Goal: Transaction & Acquisition: Purchase product/service

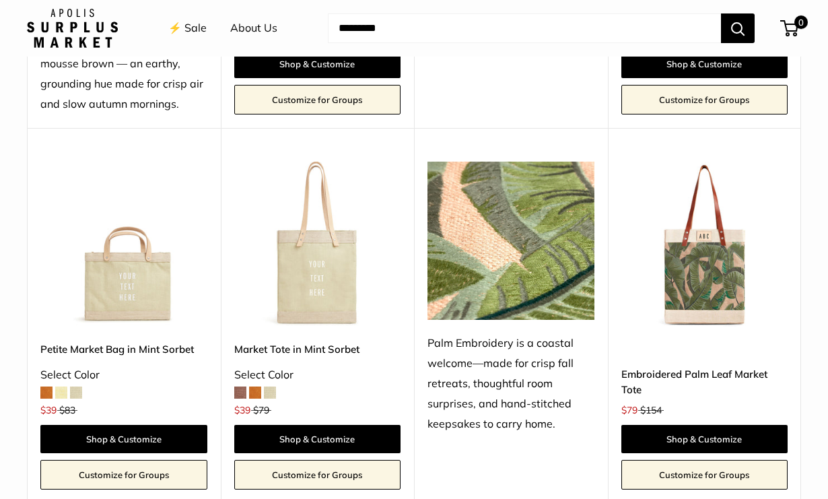
scroll to position [810, 0]
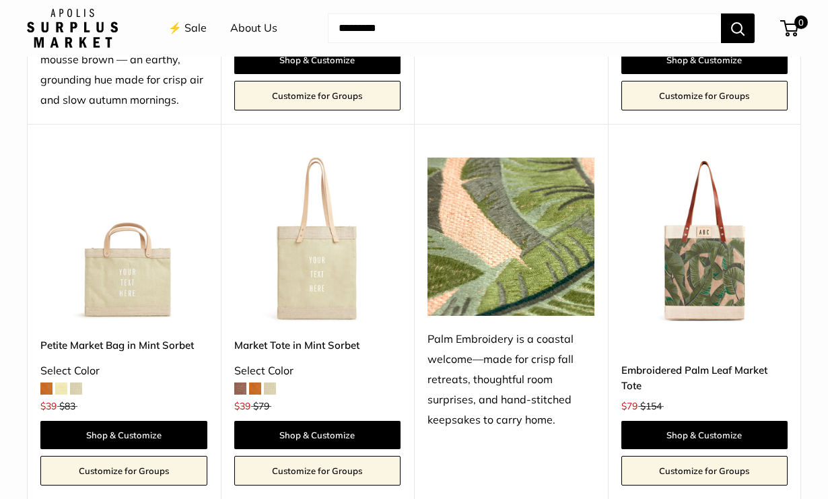
click at [0, 0] on img at bounding box center [0, 0] width 0 height 0
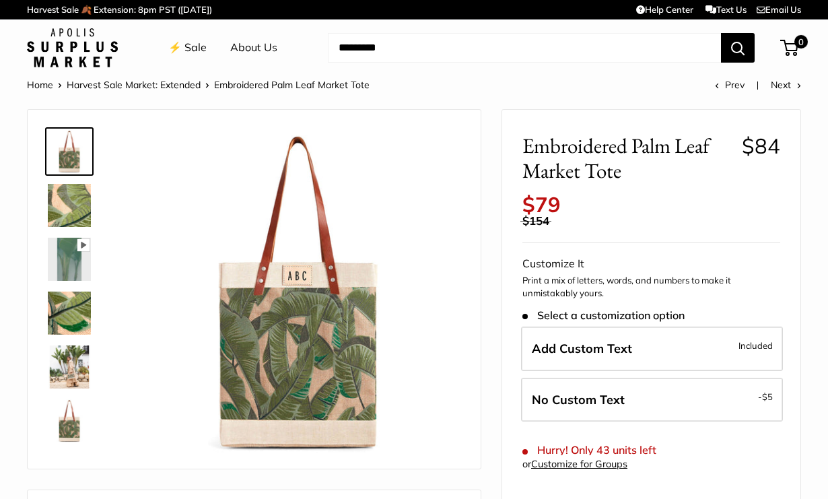
click at [67, 200] on img at bounding box center [69, 205] width 43 height 43
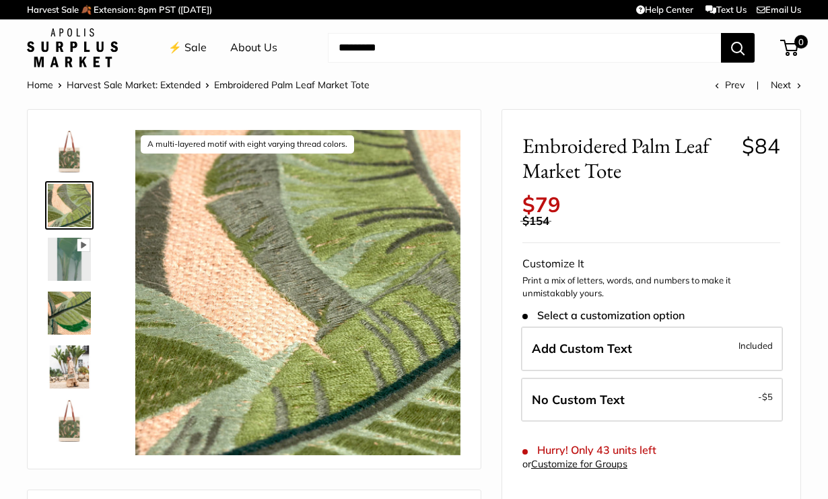
click at [68, 366] on img at bounding box center [69, 366] width 43 height 43
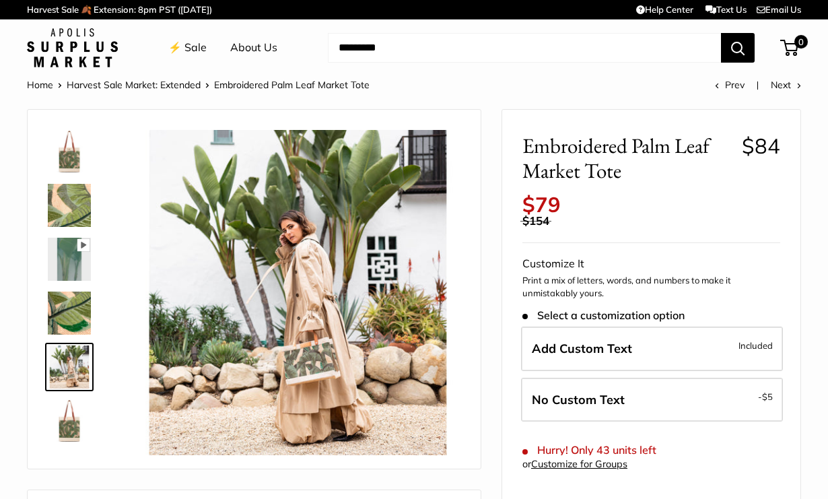
click at [66, 440] on img at bounding box center [69, 420] width 43 height 43
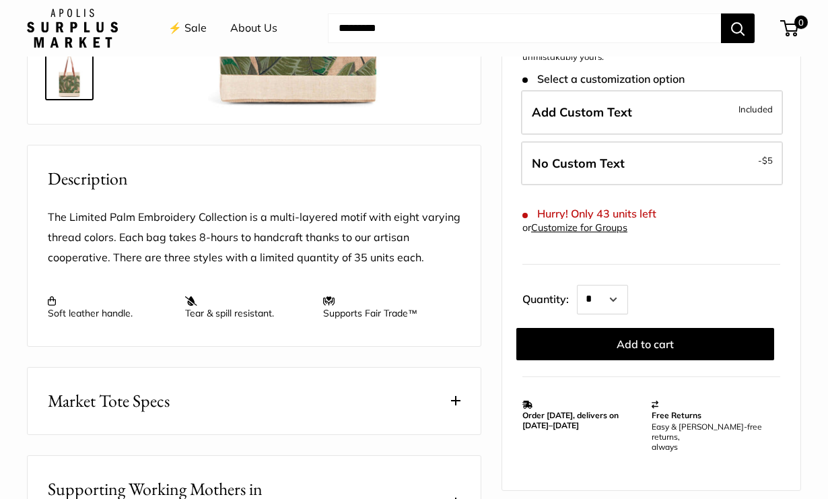
scroll to position [421, 0]
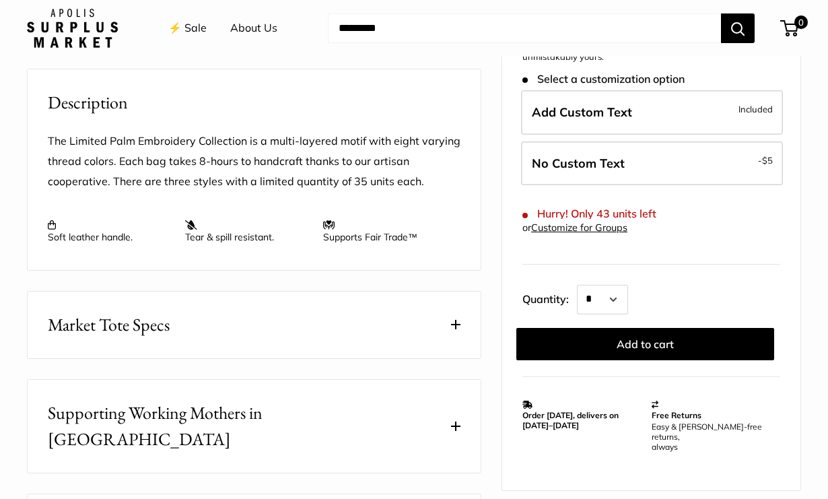
click at [460, 326] on button "Market Tote Specs" at bounding box center [254, 324] width 453 height 67
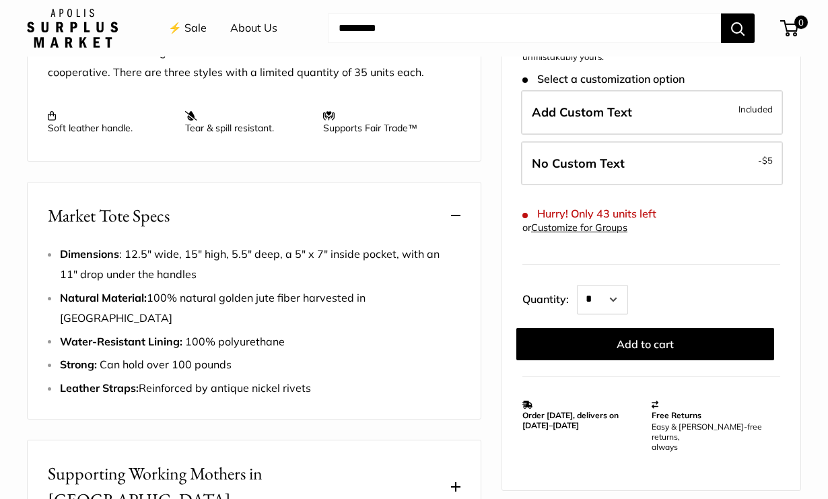
scroll to position [531, 0]
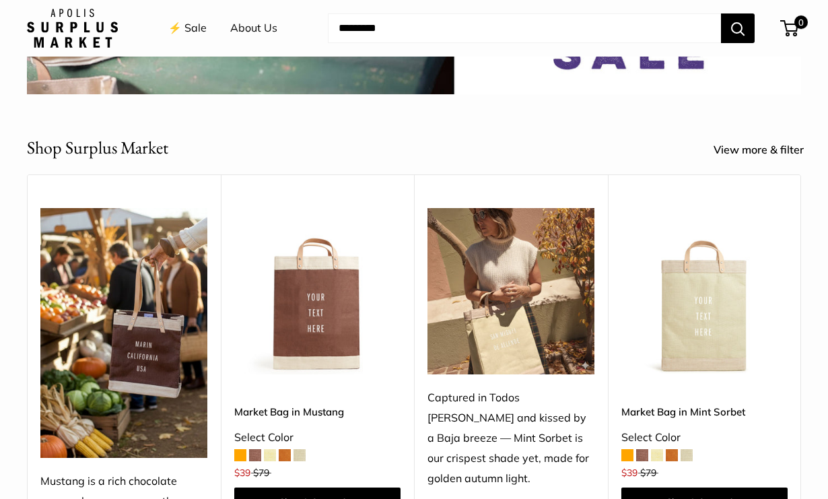
scroll to position [372, 0]
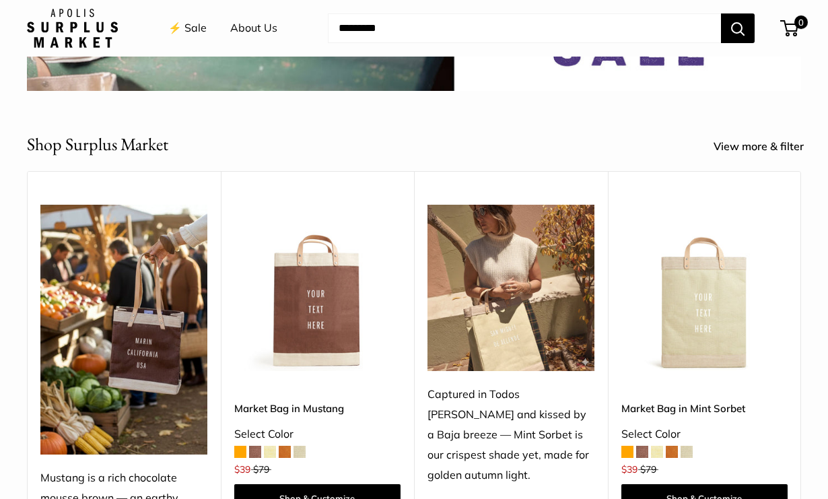
click at [0, 0] on img at bounding box center [0, 0] width 0 height 0
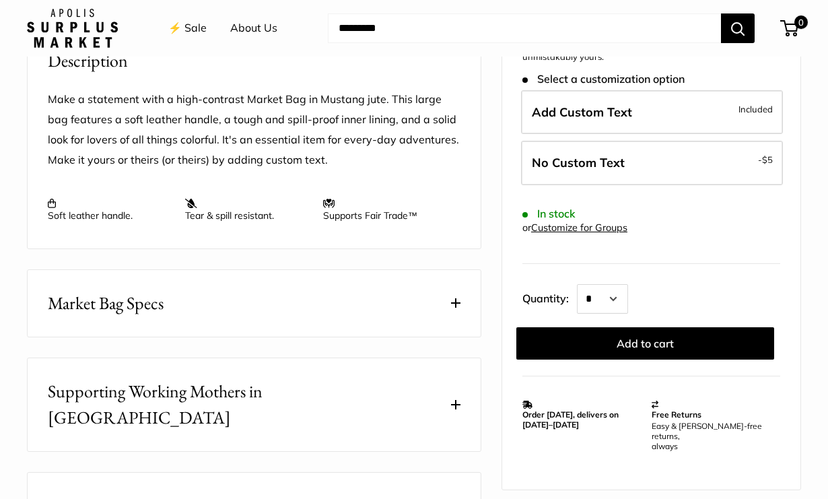
scroll to position [509, 0]
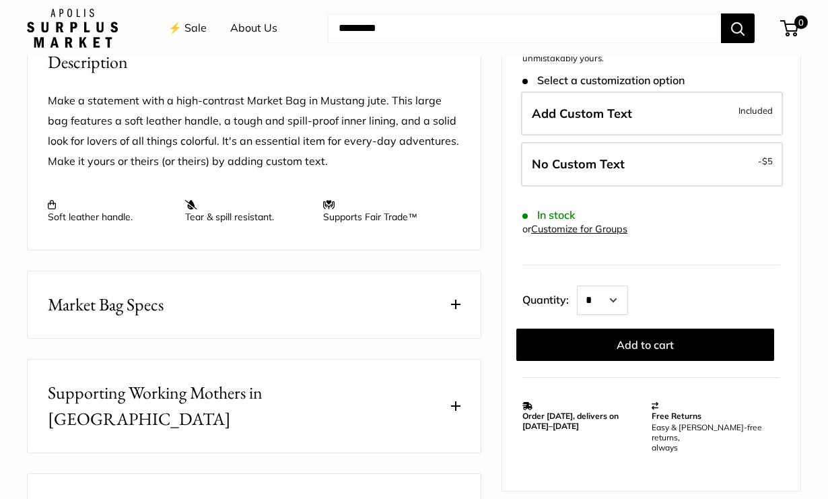
click at [420, 292] on button "Market Bag Specs" at bounding box center [254, 304] width 453 height 67
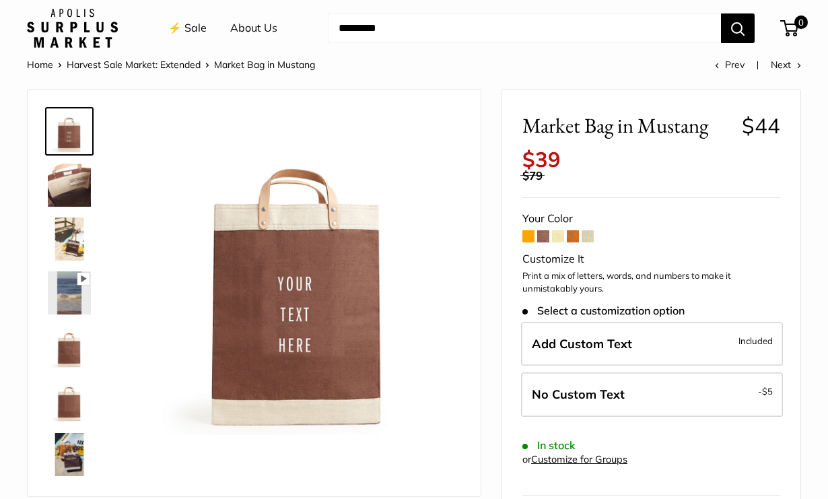
scroll to position [19, 0]
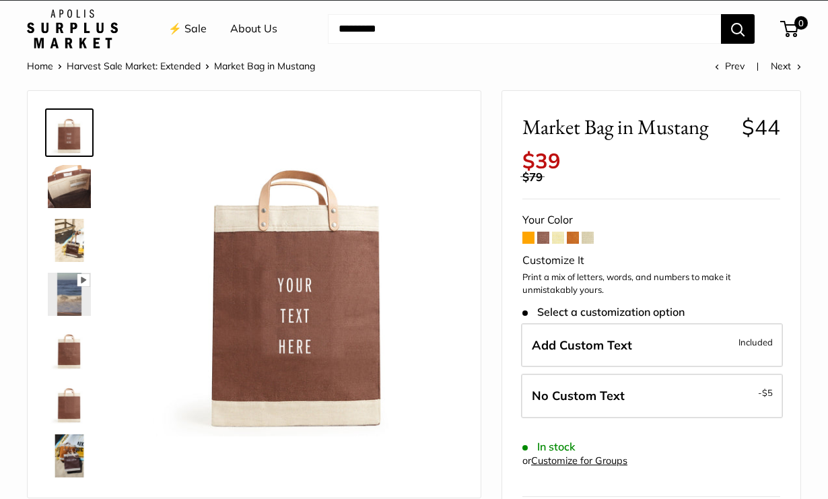
click at [530, 241] on span at bounding box center [528, 238] width 12 height 12
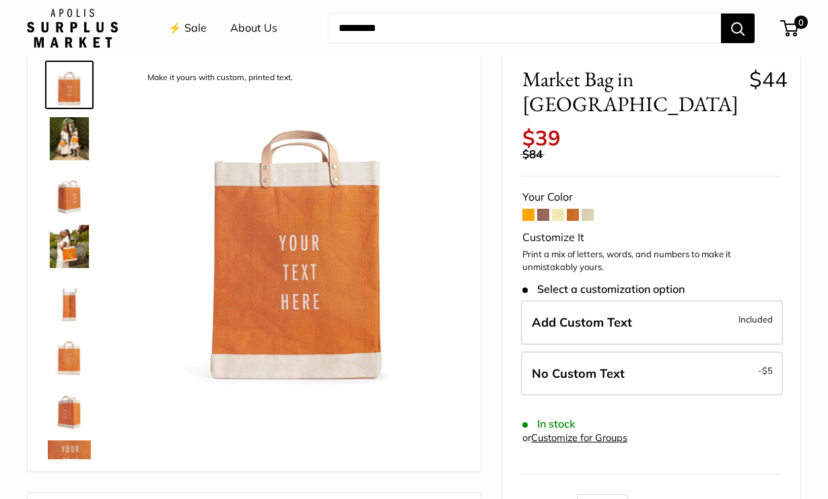
scroll to position [70, 0]
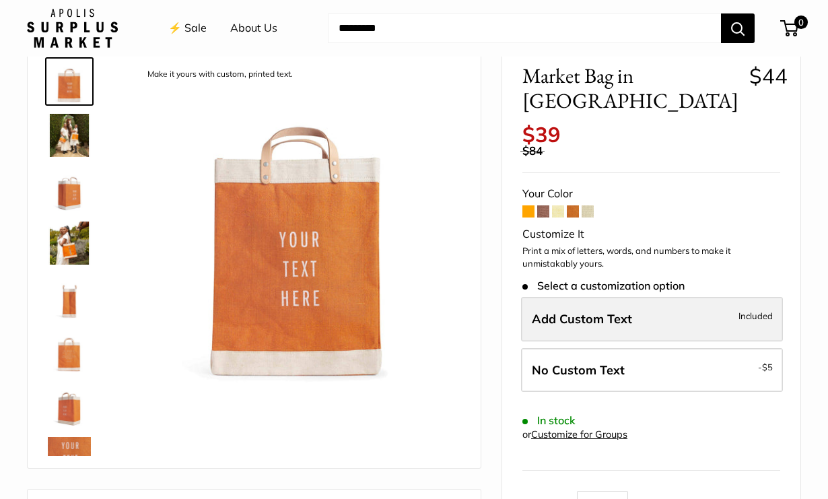
click at [600, 311] on span "Add Custom Text" at bounding box center [582, 318] width 100 height 15
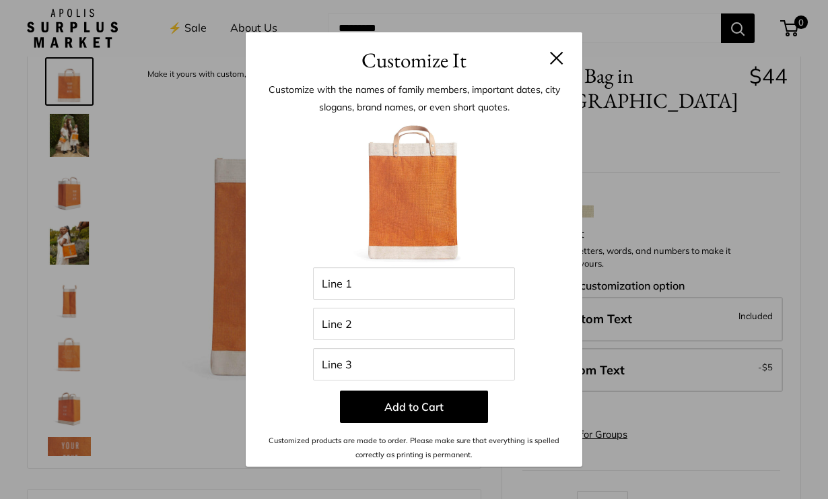
click at [553, 57] on button at bounding box center [556, 57] width 13 height 13
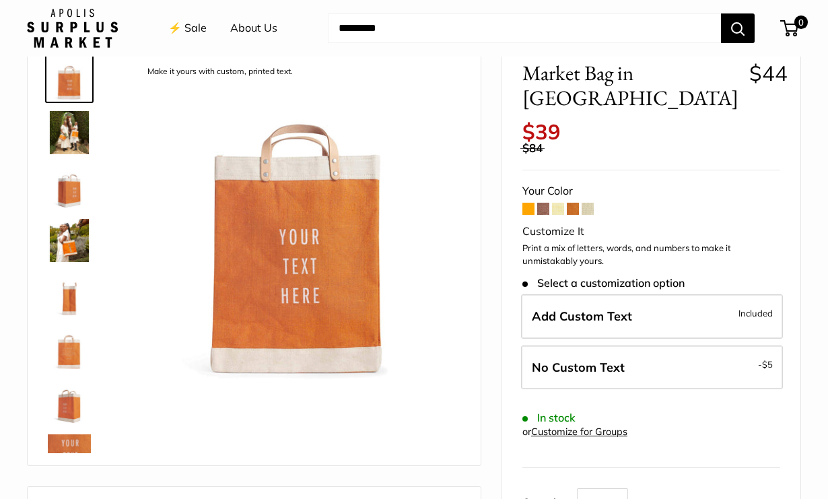
scroll to position [81, 0]
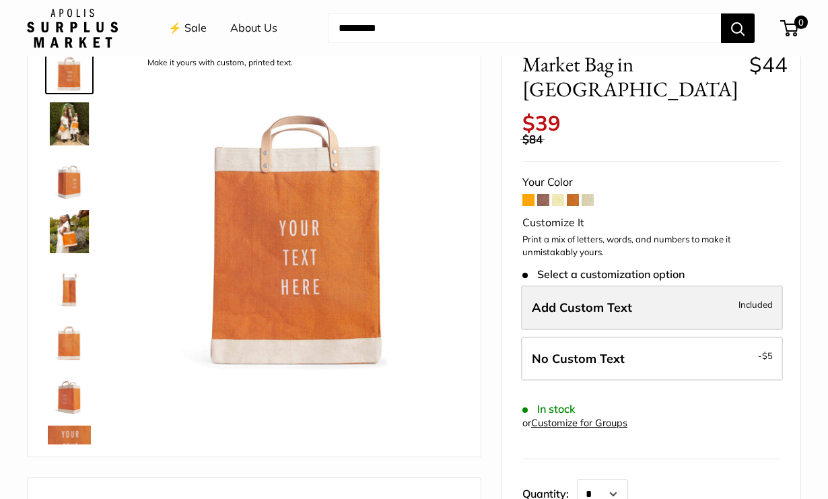
click at [582, 300] on span "Add Custom Text" at bounding box center [582, 307] width 100 height 15
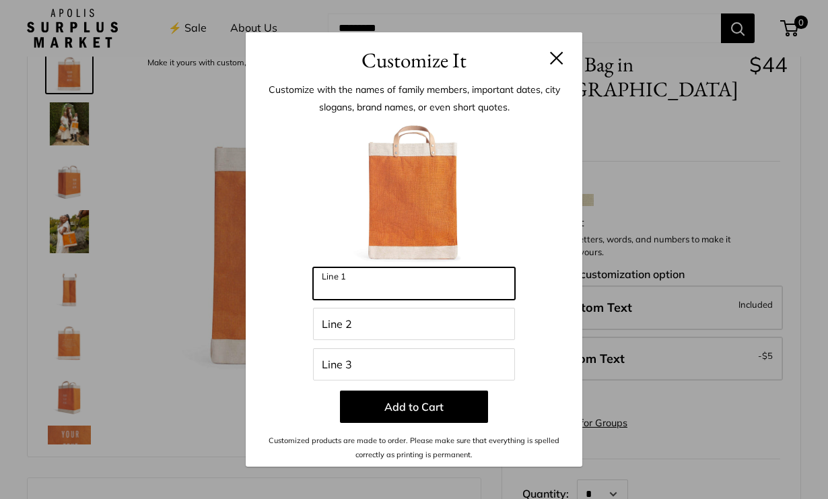
click at [352, 283] on input "Line 1" at bounding box center [414, 283] width 202 height 32
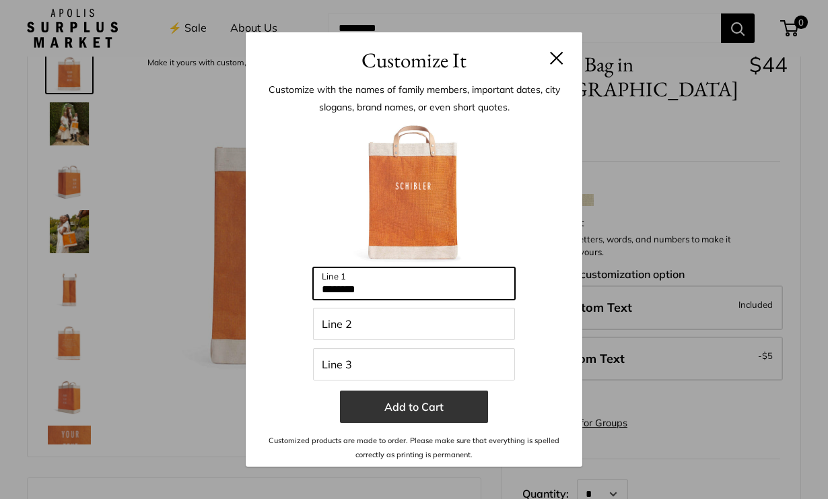
type input "********"
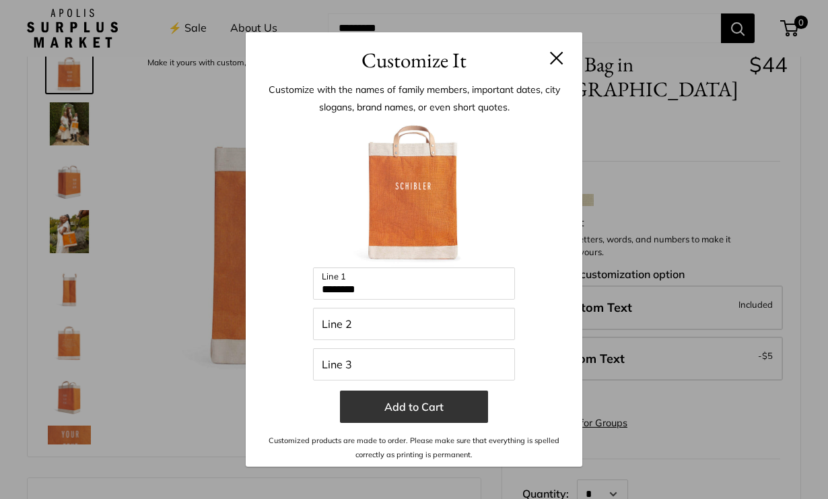
click at [398, 411] on button "Add to Cart" at bounding box center [414, 406] width 148 height 32
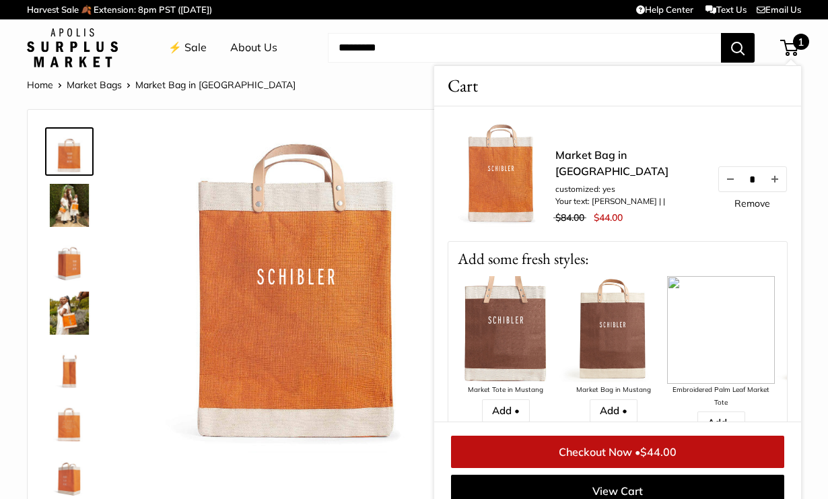
scroll to position [18, 0]
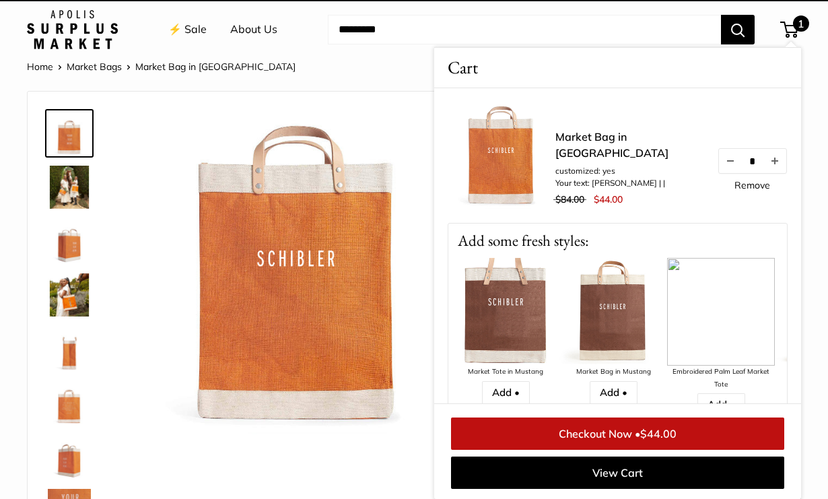
click at [195, 45] on li "⚡️ Sale" at bounding box center [187, 29] width 38 height 43
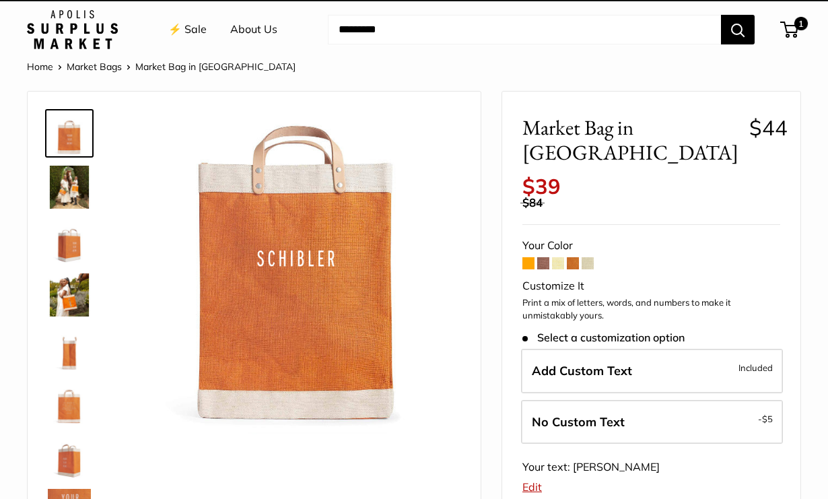
click at [192, 26] on link "⚡️ Sale" at bounding box center [187, 30] width 38 height 20
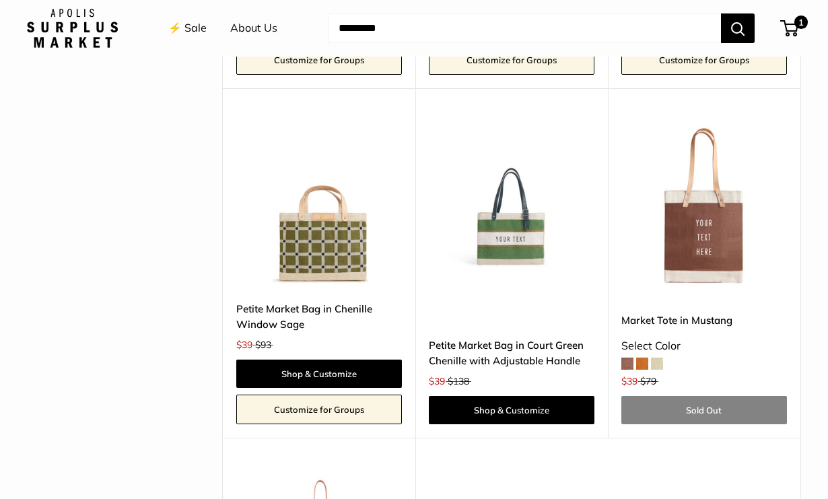
scroll to position [2717, 0]
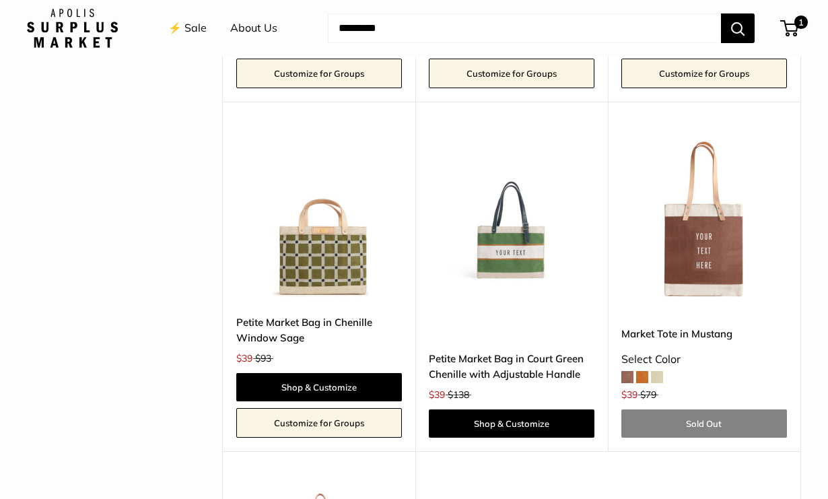
click at [0, 0] on img at bounding box center [0, 0] width 0 height 0
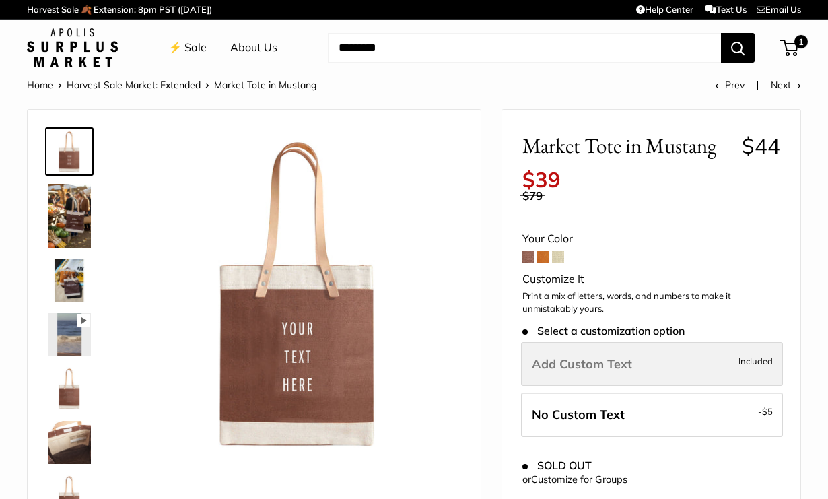
click at [596, 364] on span "Add Custom Text" at bounding box center [582, 363] width 100 height 15
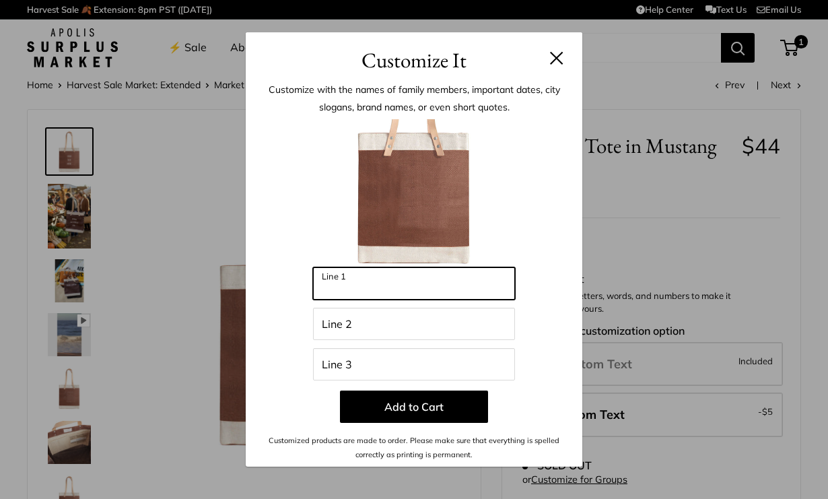
click at [394, 289] on input "Line 1" at bounding box center [414, 283] width 202 height 32
type input "***"
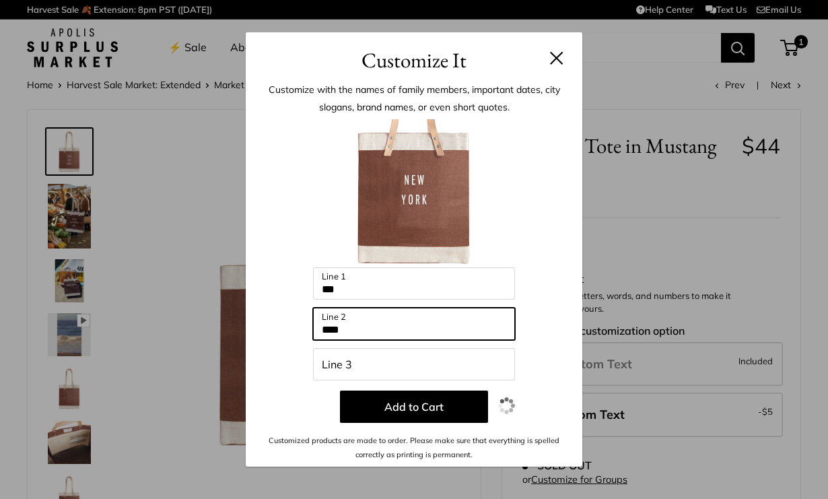
type input "****"
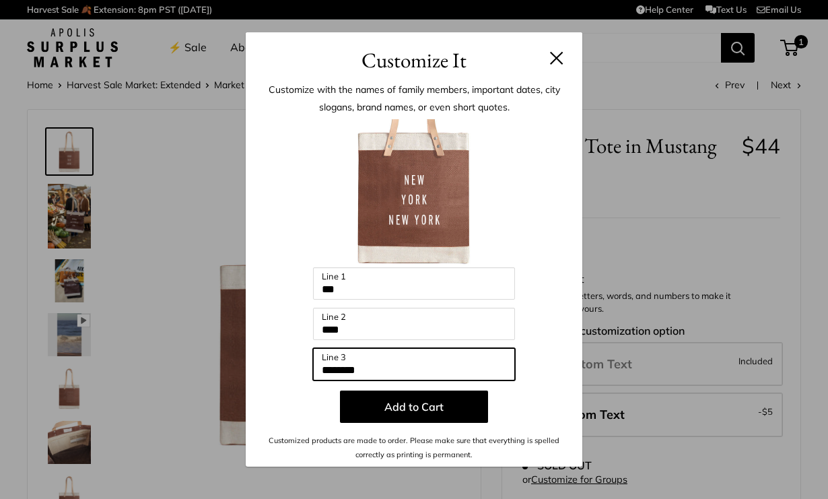
drag, startPoint x: 390, startPoint y: 370, endPoint x: 234, endPoint y: 366, distance: 156.9
click at [234, 366] on div "Customize It Customize with the names of family members, important dates, city …" at bounding box center [414, 249] width 828 height 499
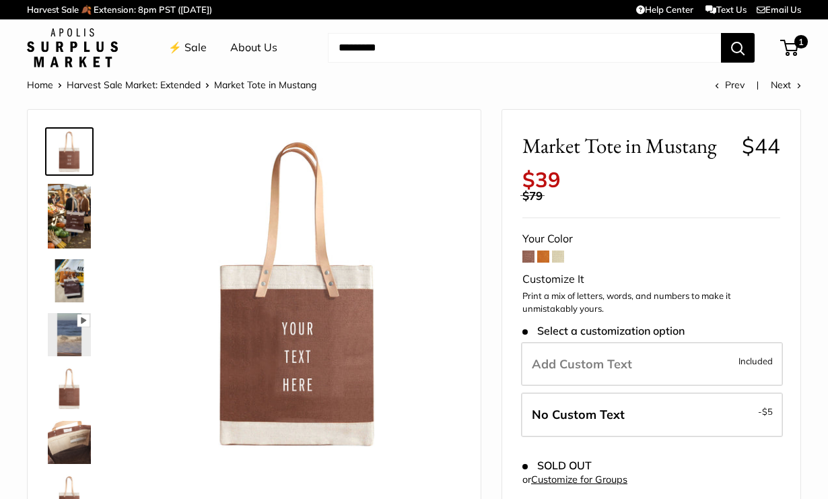
type input "********"
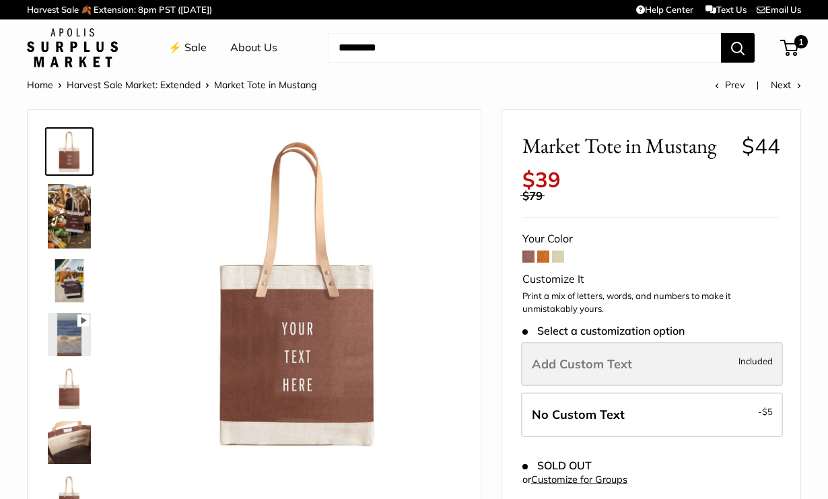
click at [587, 358] on span "Add Custom Text" at bounding box center [582, 363] width 100 height 15
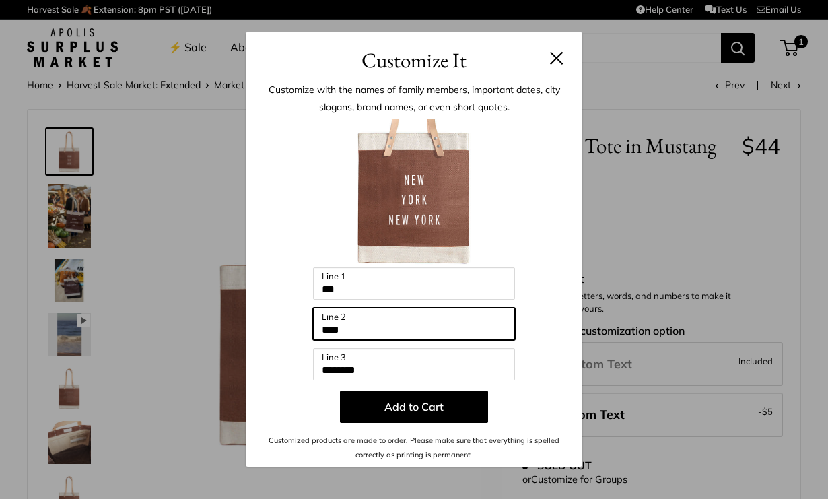
click at [366, 328] on input "****" at bounding box center [414, 324] width 202 height 32
type input "*"
type input "***"
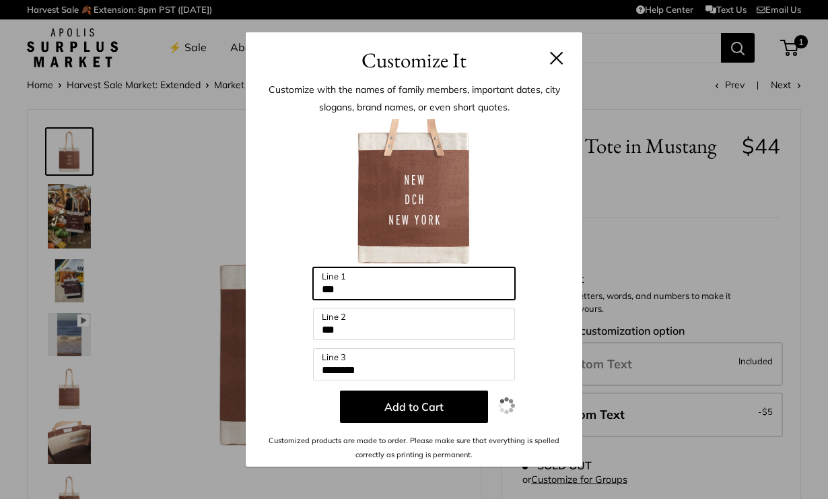
drag, startPoint x: 359, startPoint y: 293, endPoint x: 289, endPoint y: 283, distance: 71.4
click at [289, 283] on div "Enter 39 letters *** Line 1 *** Line 2 ******** Line 3 Add to Cart Customized p…" at bounding box center [414, 290] width 296 height 342
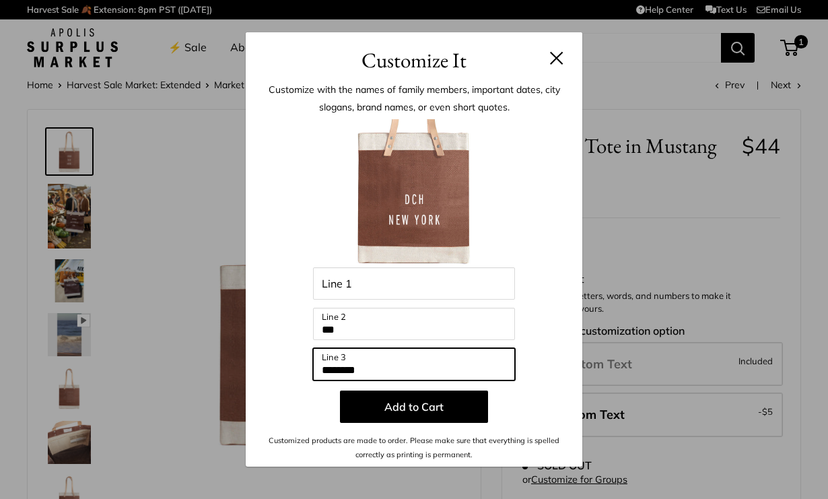
drag, startPoint x: 407, startPoint y: 374, endPoint x: 261, endPoint y: 361, distance: 147.3
click at [261, 361] on div "Customize with the names of family members, important dates, city slogans, bran…" at bounding box center [414, 270] width 337 height 391
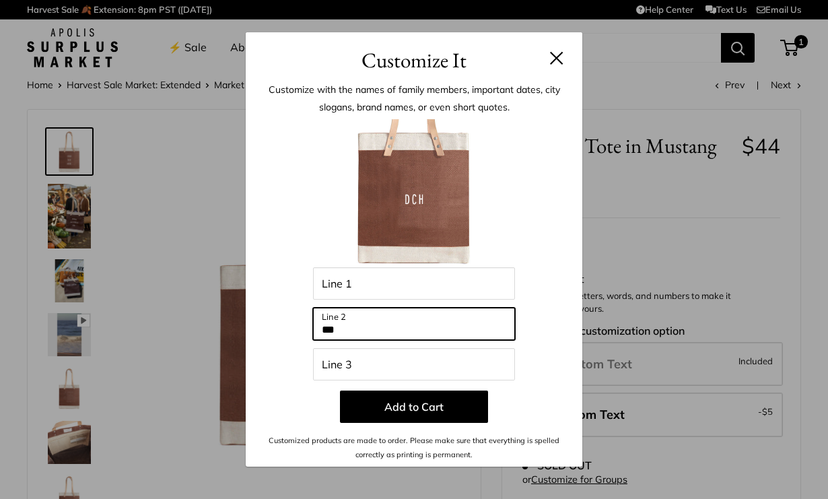
drag, startPoint x: 376, startPoint y: 330, endPoint x: 310, endPoint y: 326, distance: 66.7
click at [310, 326] on div "Enter 39 letters Line 1 *** Line 2 Line 3 Add to Cart Customized products are m…" at bounding box center [414, 290] width 296 height 342
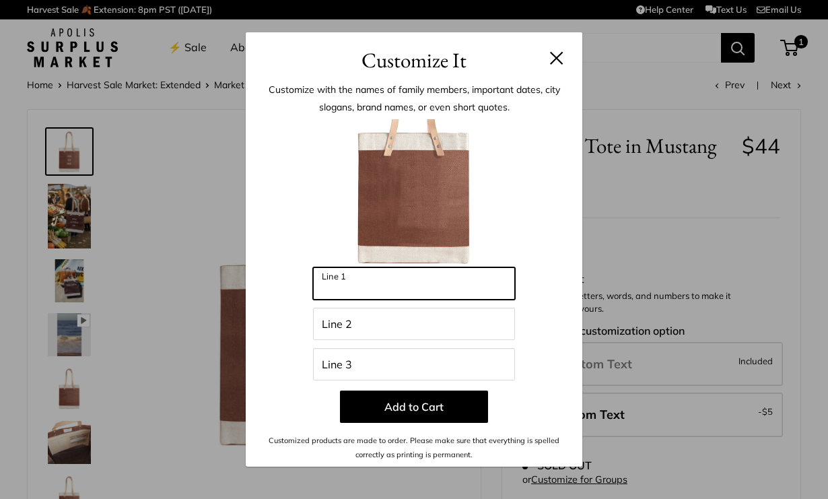
click at [372, 284] on input "Line 1" at bounding box center [414, 283] width 202 height 32
type input "*"
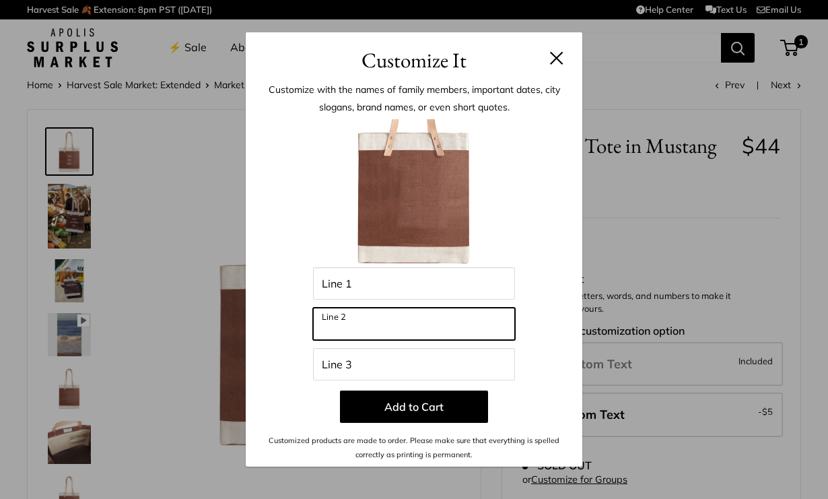
click at [357, 322] on input "Line 2" at bounding box center [414, 324] width 202 height 32
type input "***"
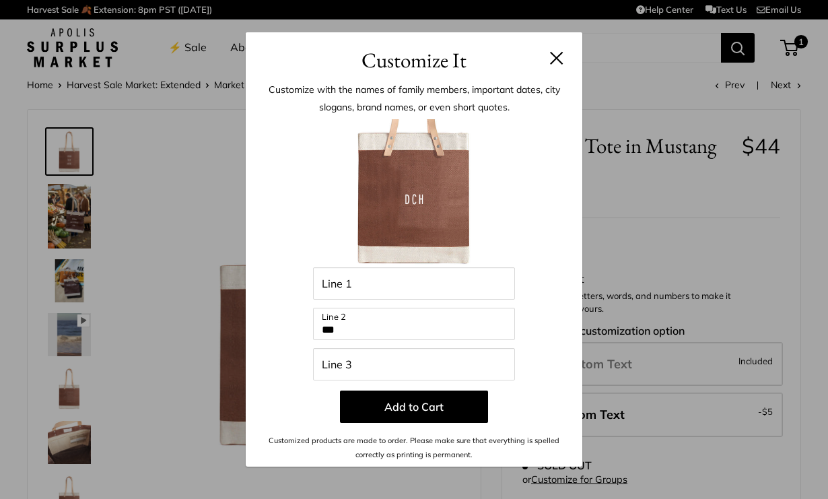
click at [561, 48] on h3 "Customize It" at bounding box center [414, 60] width 296 height 32
click at [551, 61] on button at bounding box center [556, 57] width 13 height 13
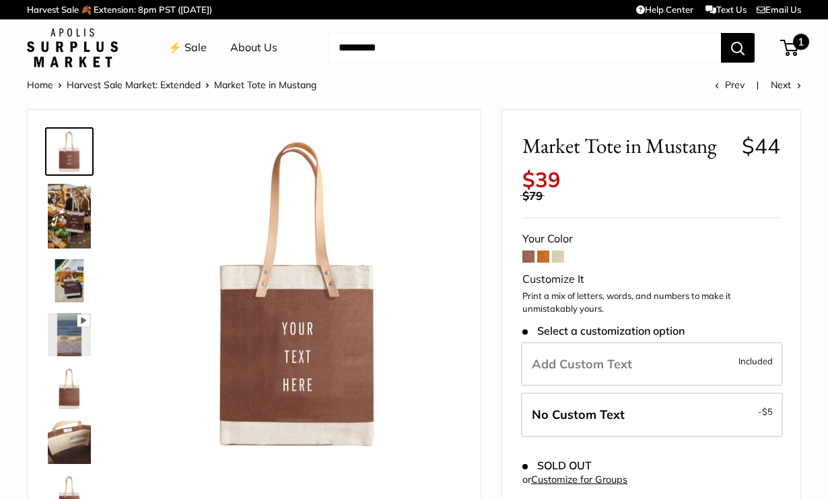
click at [789, 46] on span "1" at bounding box center [789, 48] width 18 height 16
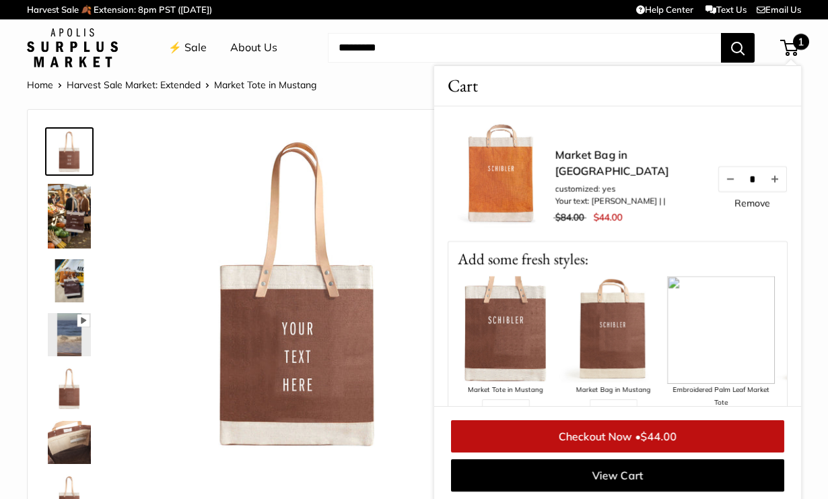
click at [508, 176] on img at bounding box center [502, 174] width 108 height 108
click at [600, 172] on link "Market Bag in [GEOGRAPHIC_DATA]" at bounding box center [629, 163] width 148 height 32
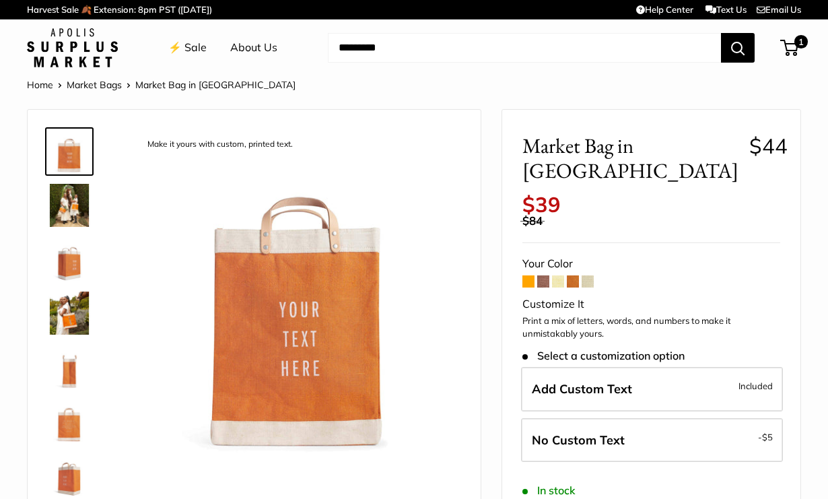
click at [573, 275] on span at bounding box center [573, 281] width 12 height 12
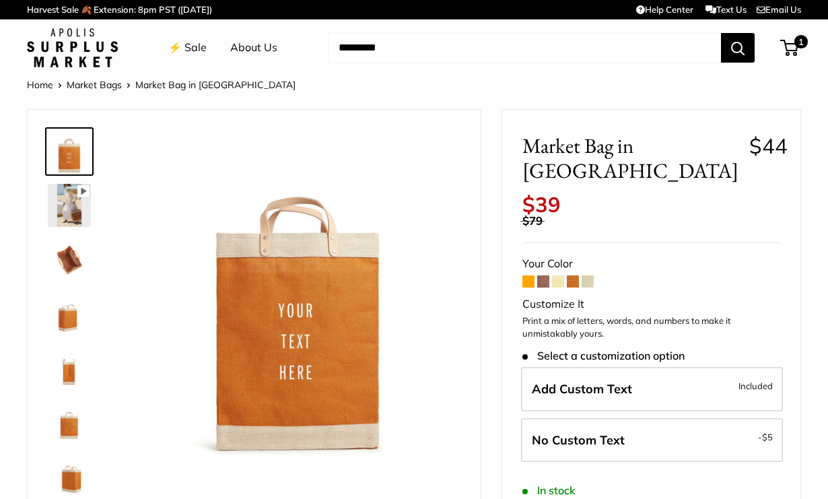
click at [530, 275] on span at bounding box center [528, 281] width 12 height 12
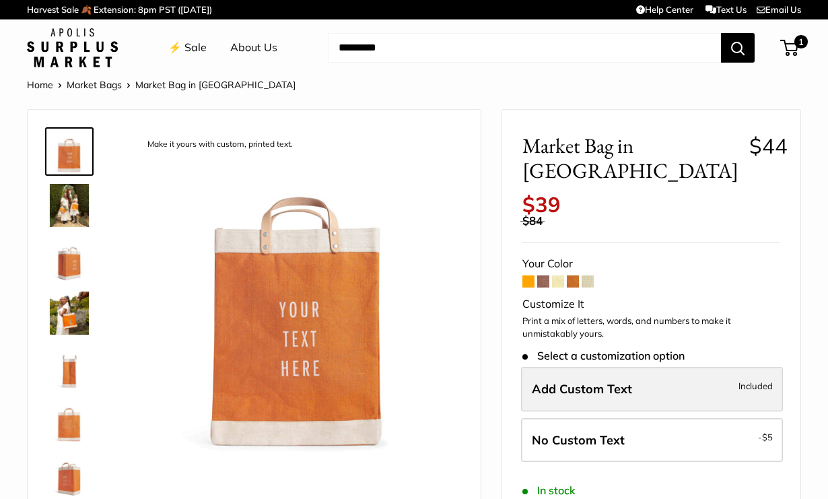
click at [567, 381] on span "Add Custom Text" at bounding box center [582, 388] width 100 height 15
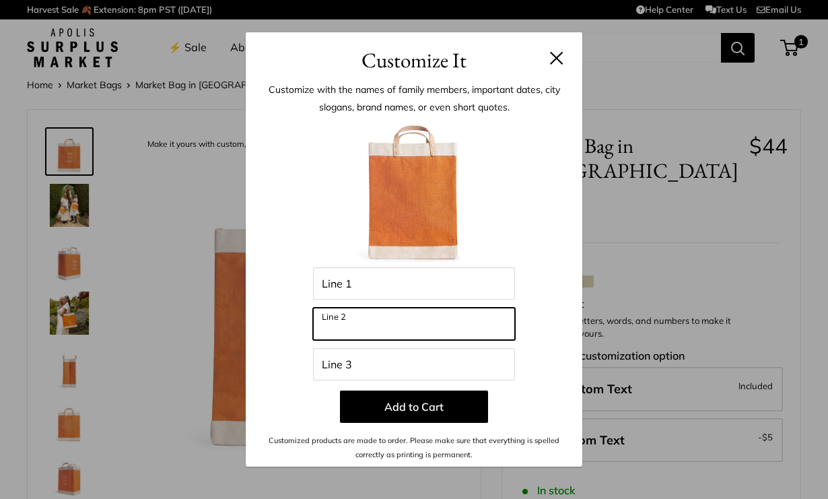
click at [394, 317] on input "Line 2" at bounding box center [414, 324] width 202 height 32
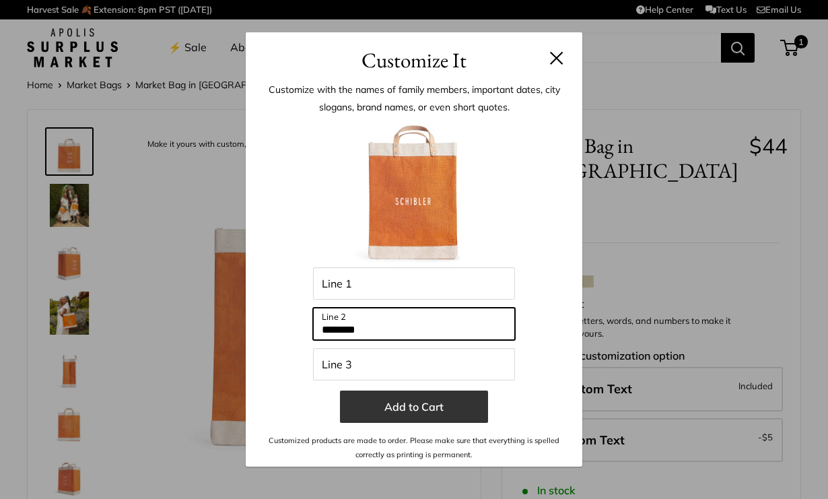
type input "********"
click at [415, 409] on button "Add to Cart" at bounding box center [414, 406] width 148 height 32
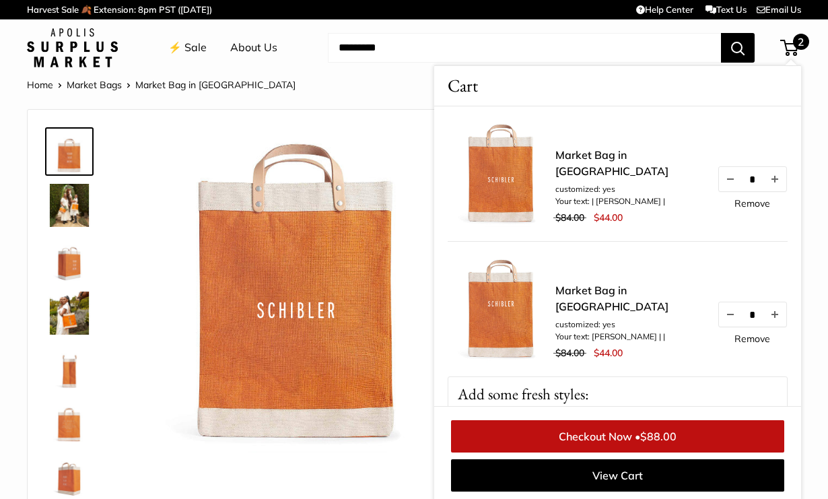
click at [751, 343] on link "Remove" at bounding box center [752, 338] width 36 height 9
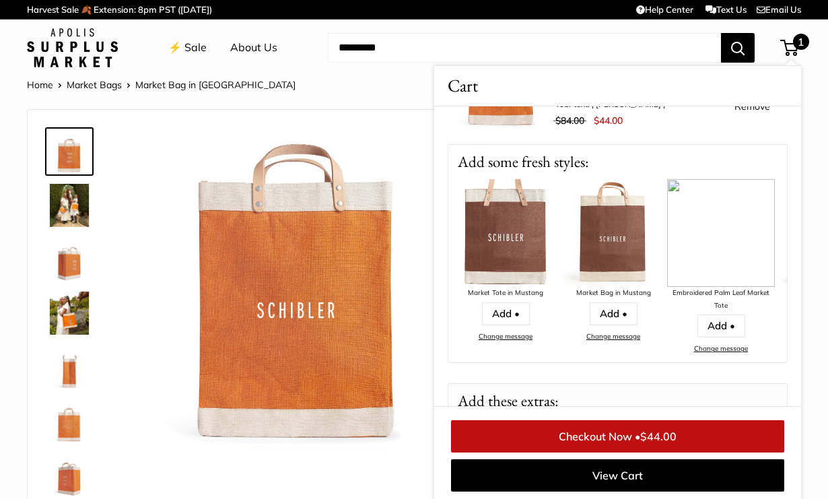
scroll to position [88, 0]
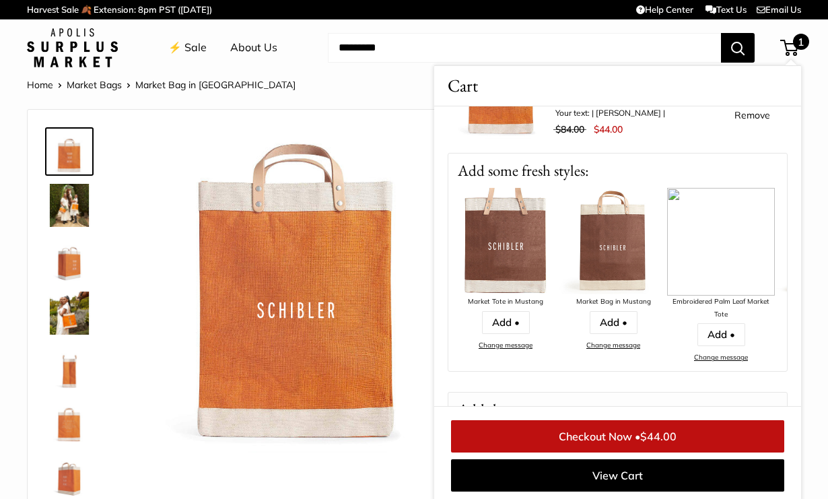
click at [511, 223] on img at bounding box center [506, 242] width 108 height 108
click at [505, 256] on img at bounding box center [506, 242] width 108 height 108
click at [499, 269] on img at bounding box center [506, 242] width 108 height 108
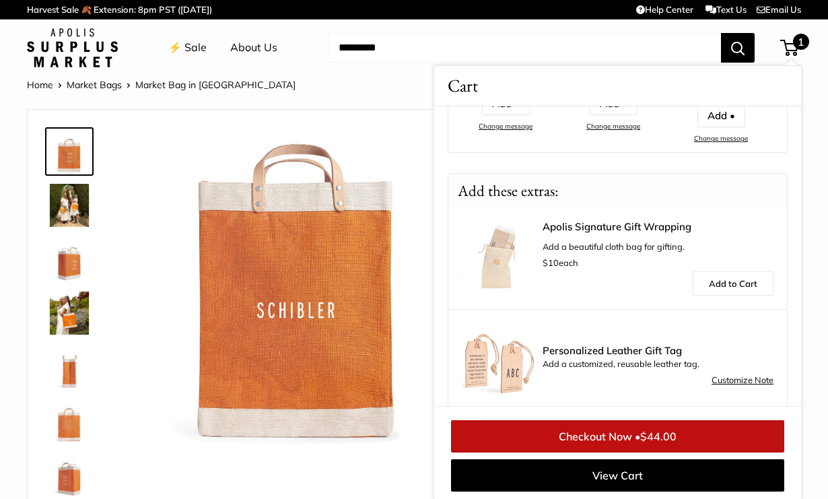
scroll to position [3, 0]
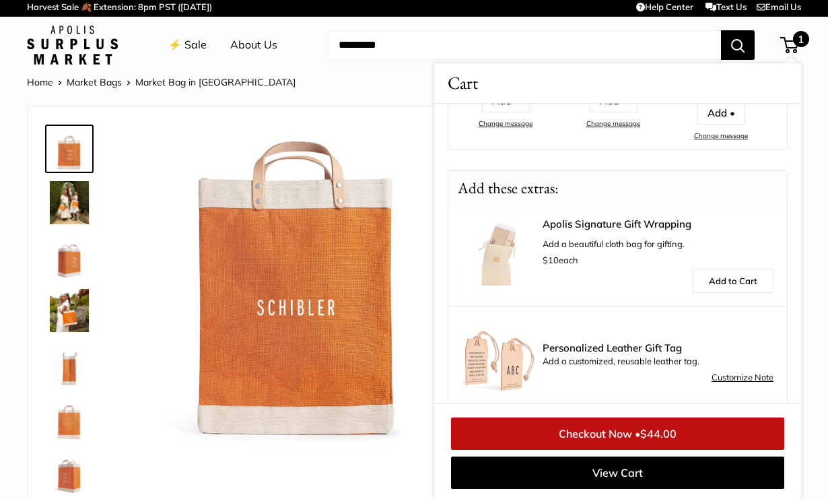
click at [188, 46] on link "⚡️ Sale" at bounding box center [187, 45] width 38 height 20
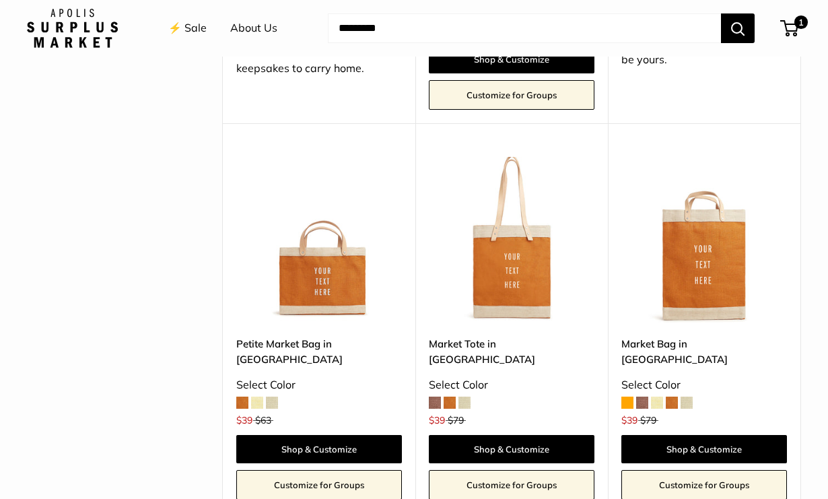
scroll to position [1220, 0]
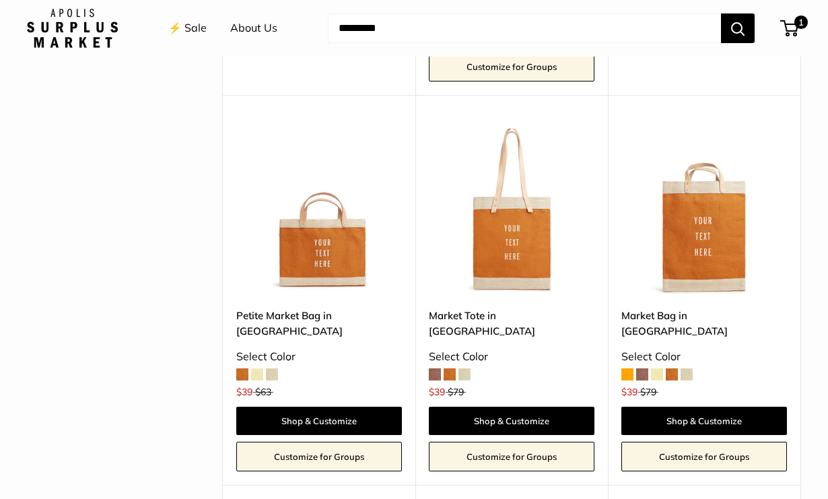
click at [437, 368] on span at bounding box center [435, 374] width 12 height 12
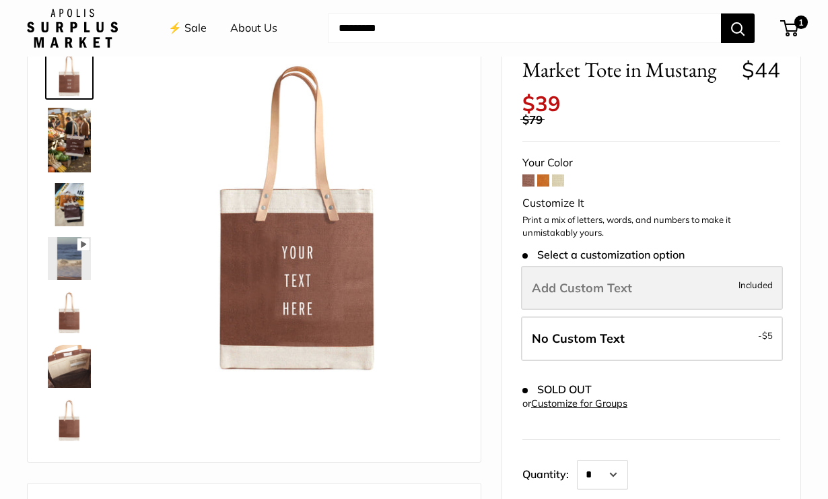
scroll to position [82, 0]
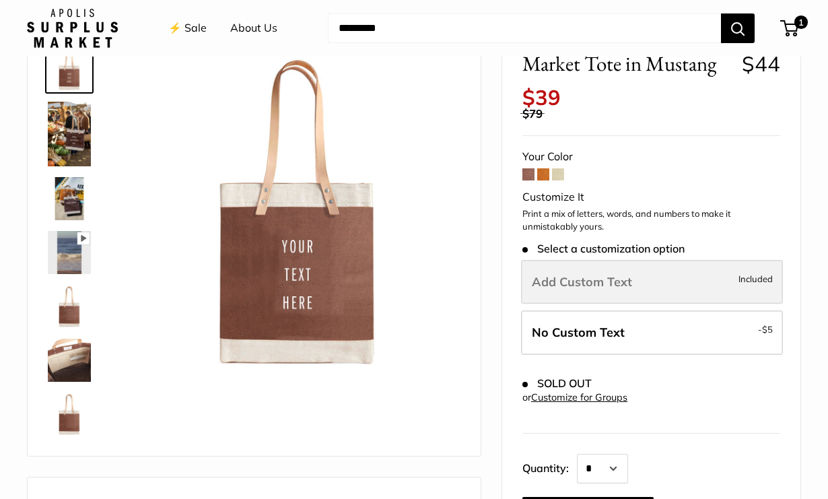
click at [571, 289] on label "Add Custom Text Included" at bounding box center [652, 282] width 262 height 44
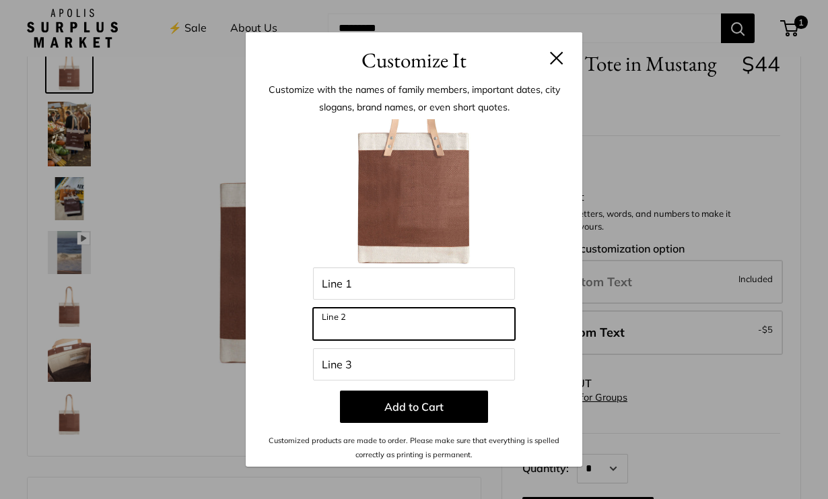
click at [403, 322] on input "Line 2" at bounding box center [414, 324] width 202 height 32
type input "*"
type input "********"
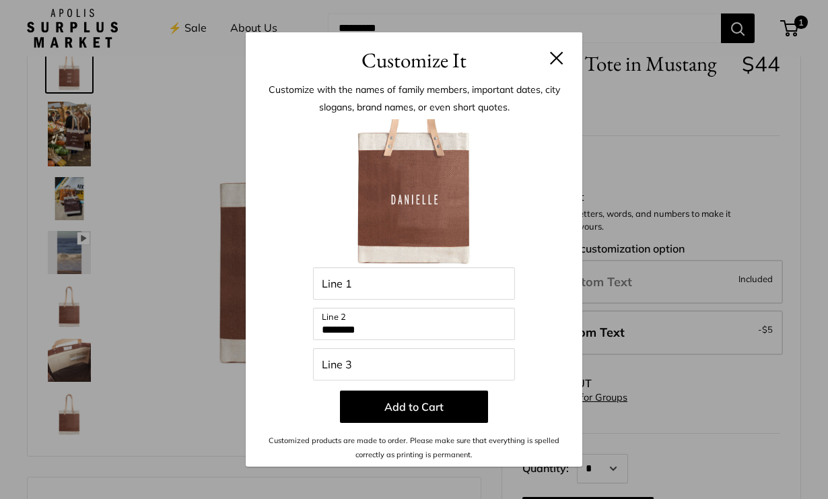
click at [554, 57] on button at bounding box center [556, 57] width 13 height 13
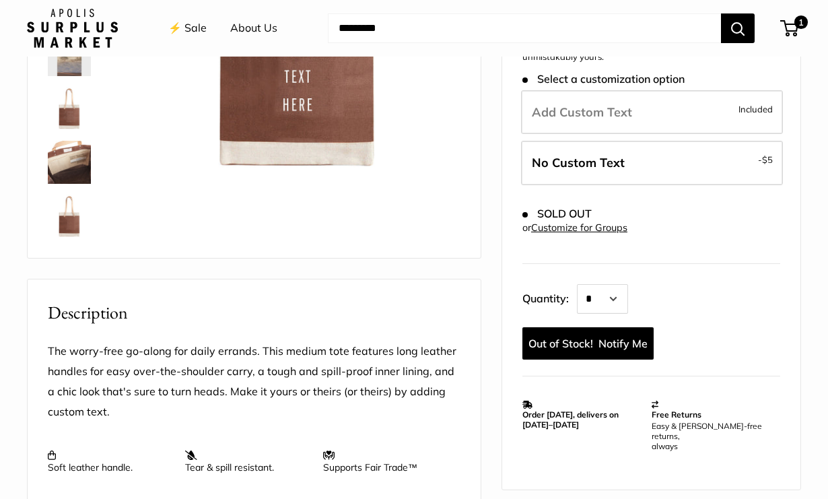
scroll to position [0, 0]
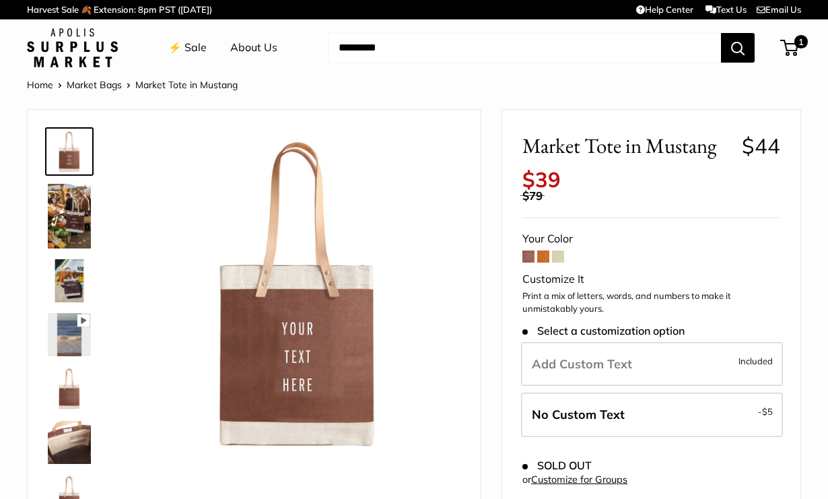
click at [191, 51] on link "⚡️ Sale" at bounding box center [187, 48] width 38 height 20
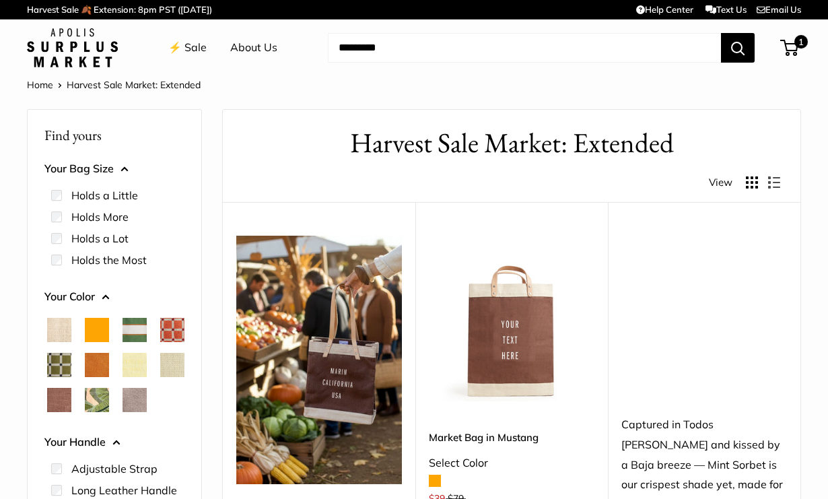
click at [184, 49] on link "⚡️ Sale" at bounding box center [187, 48] width 38 height 20
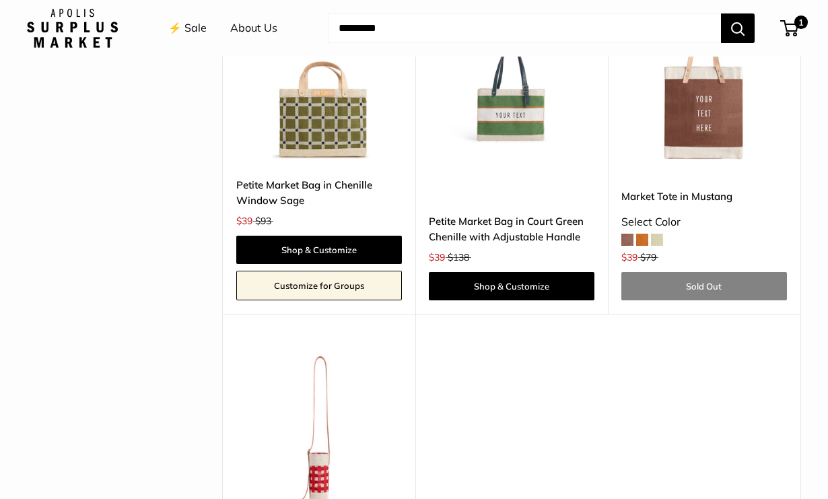
scroll to position [2715, 0]
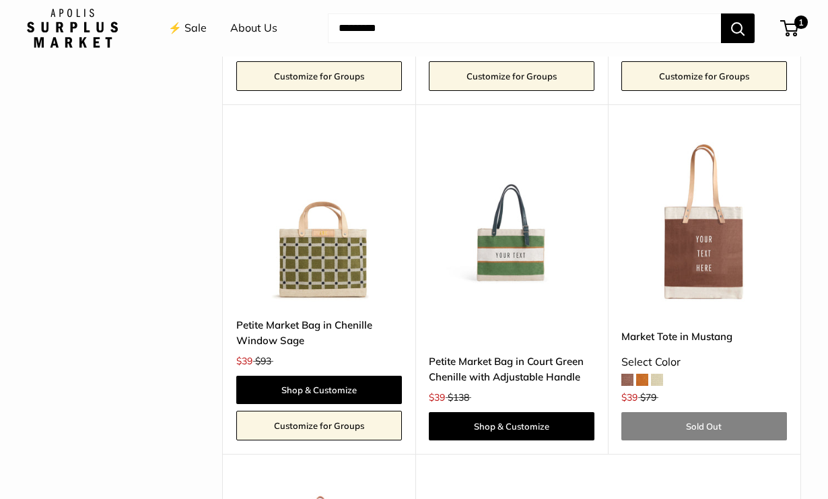
click at [0, 0] on img at bounding box center [0, 0] width 0 height 0
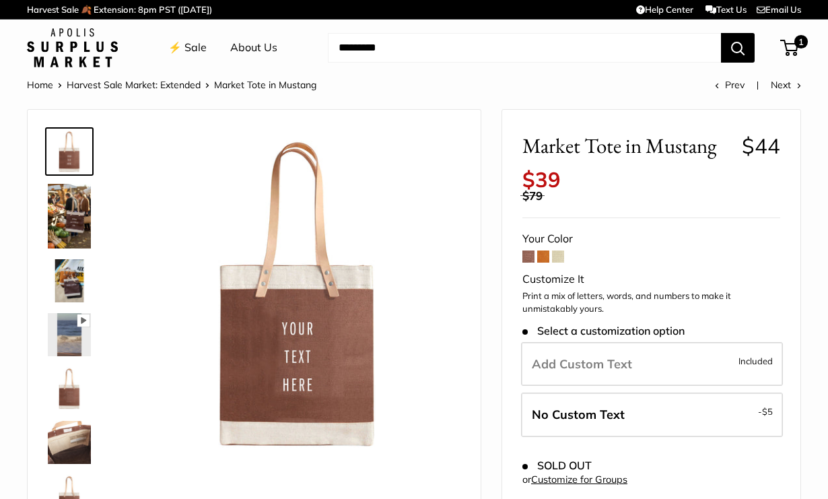
click at [542, 254] on span at bounding box center [543, 256] width 12 height 12
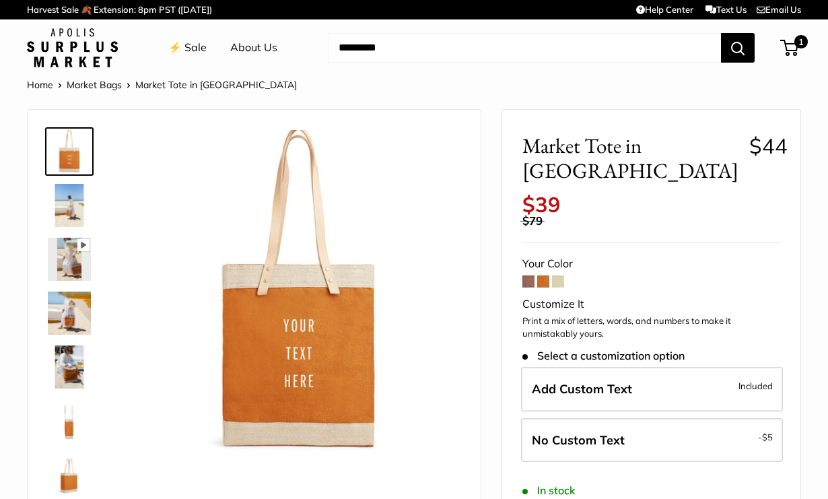
click at [561, 275] on span at bounding box center [558, 281] width 12 height 12
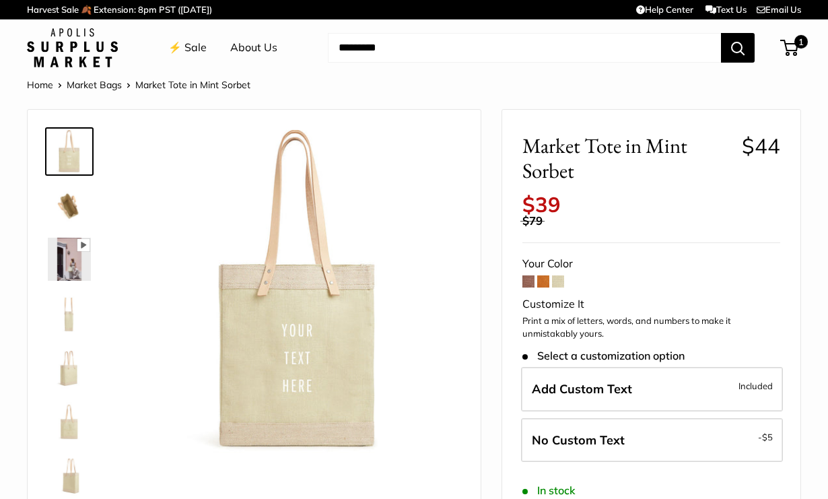
click at [543, 281] on span at bounding box center [543, 281] width 12 height 12
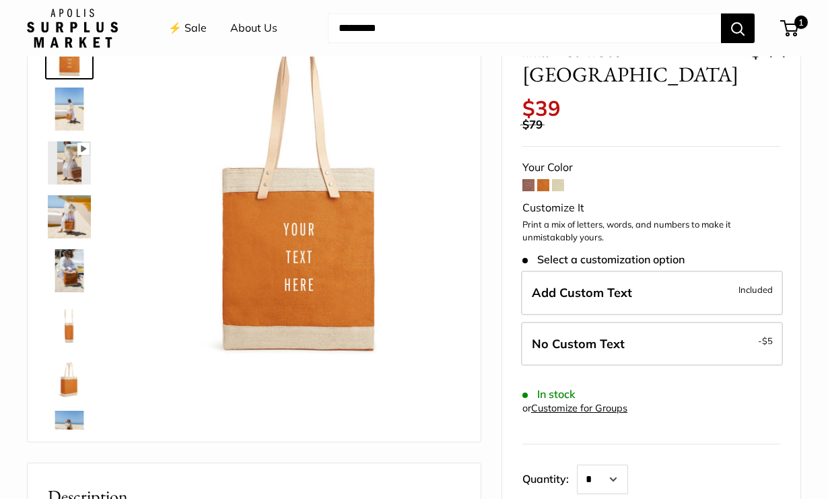
scroll to position [104, 0]
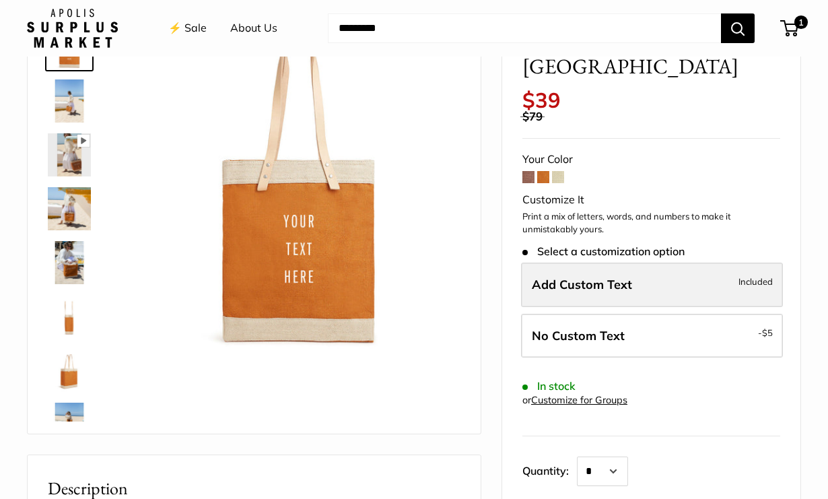
click at [555, 277] on span "Add Custom Text" at bounding box center [582, 284] width 100 height 15
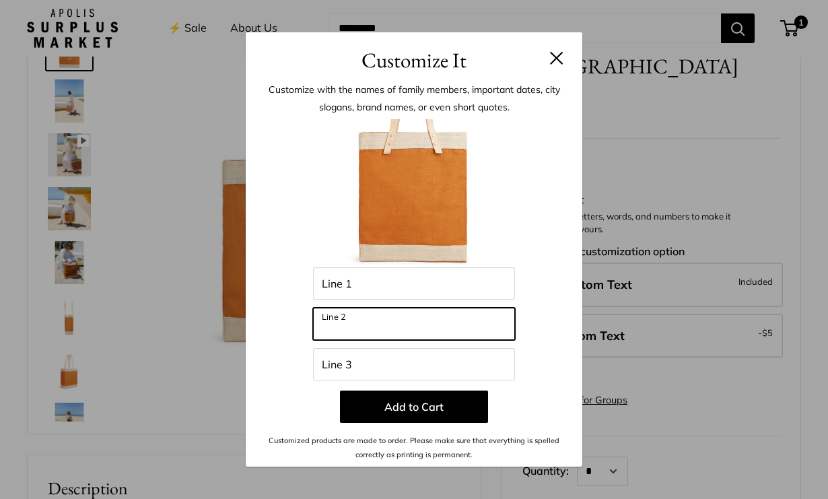
click at [382, 324] on input "Line 2" at bounding box center [414, 324] width 202 height 32
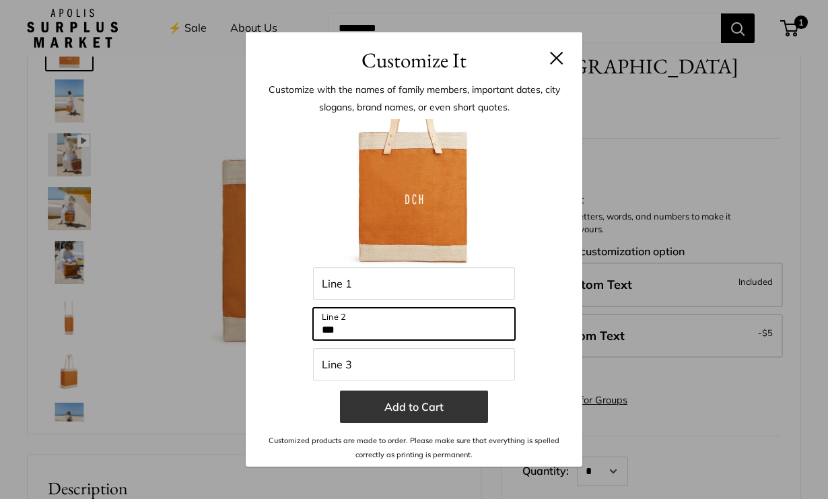
type input "***"
click at [413, 410] on button "Add to Cart" at bounding box center [414, 406] width 148 height 32
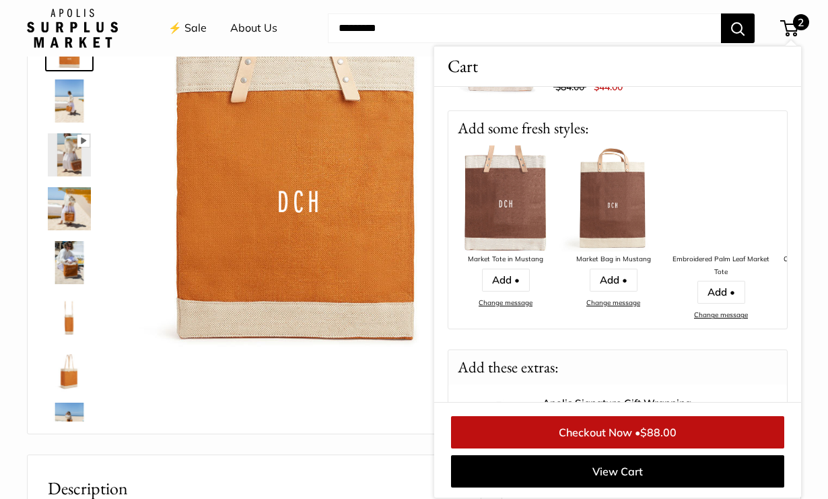
scroll to position [0, 0]
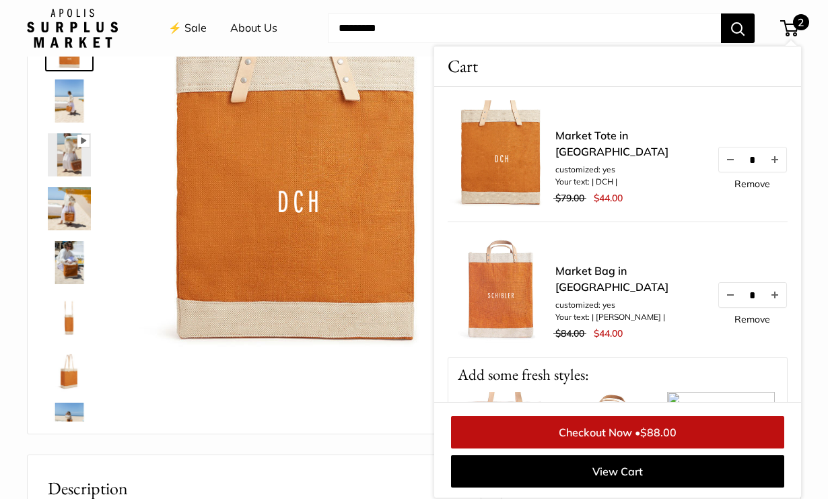
click at [619, 434] on link "Checkout Now • $88.00" at bounding box center [617, 432] width 333 height 32
